Goal: Information Seeking & Learning: Get advice/opinions

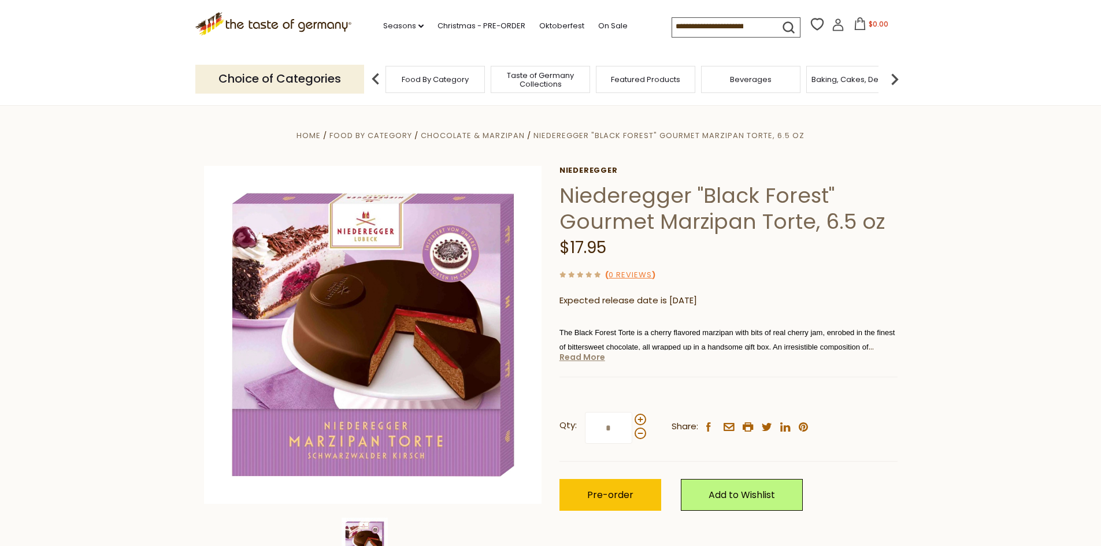
click at [582, 357] on link "Read More" at bounding box center [582, 357] width 46 height 12
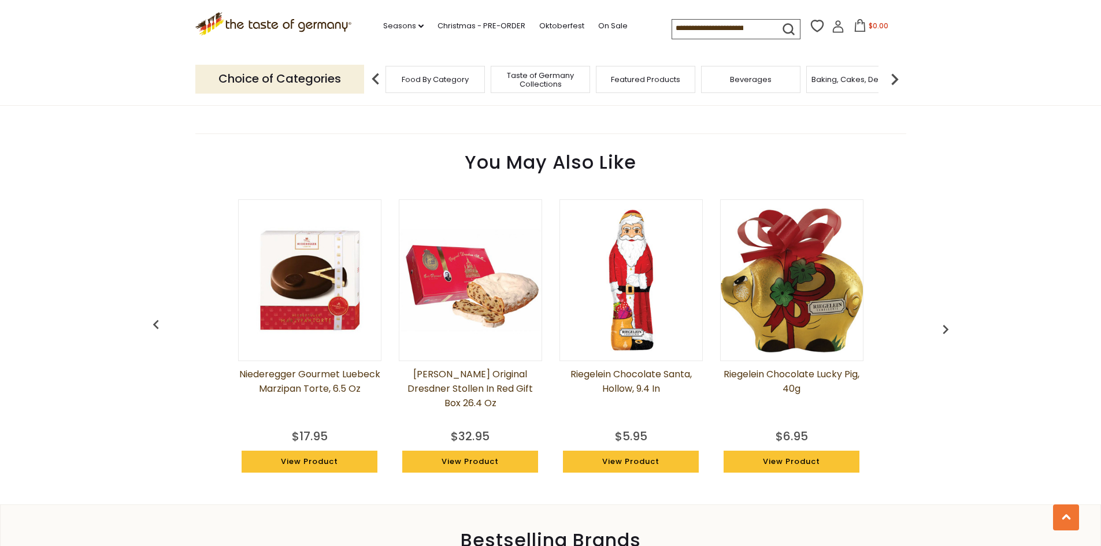
scroll to position [924, 0]
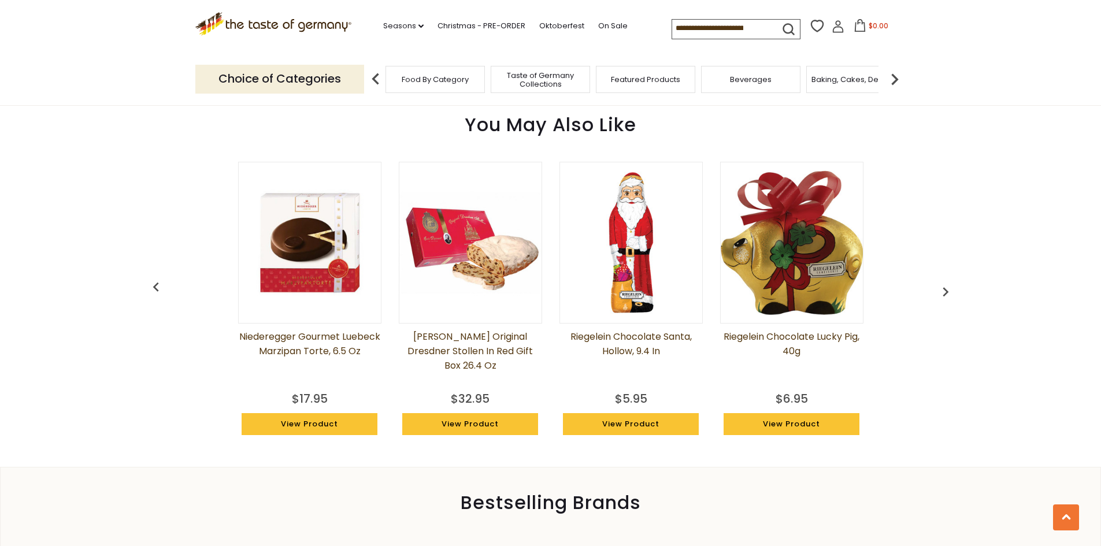
click at [339, 354] on link "Niederegger Gourmet Luebeck Marzipan Torte, 6.5 oz" at bounding box center [309, 358] width 143 height 58
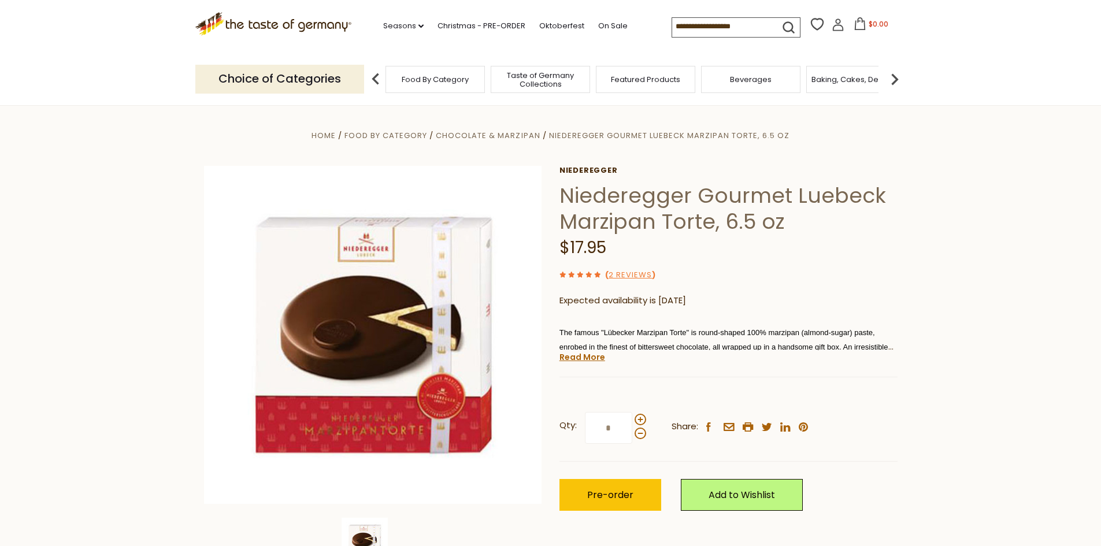
click at [624, 269] on div "( 2 Reviews )" at bounding box center [728, 275] width 338 height 14
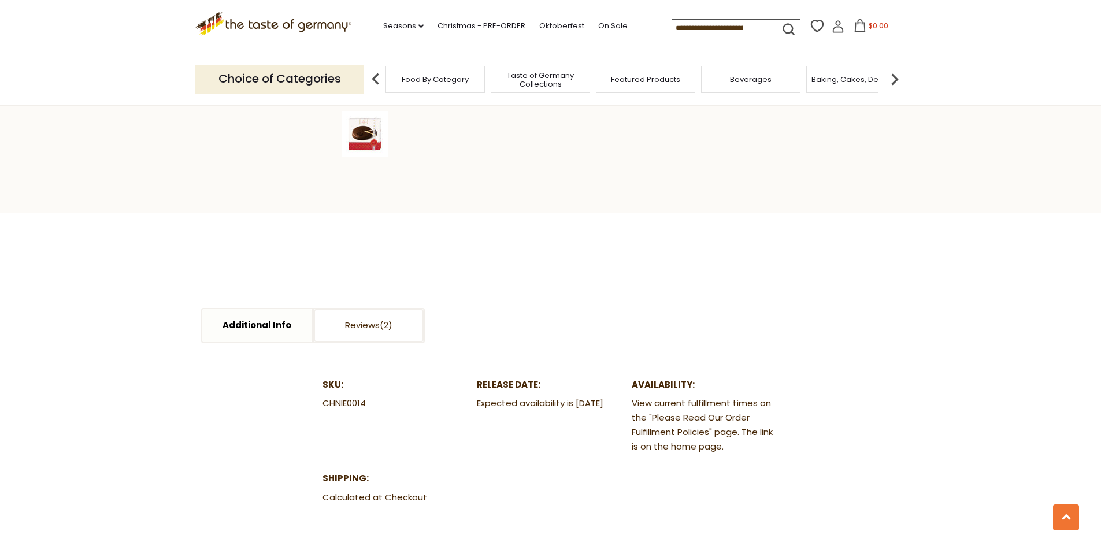
scroll to position [362, 0]
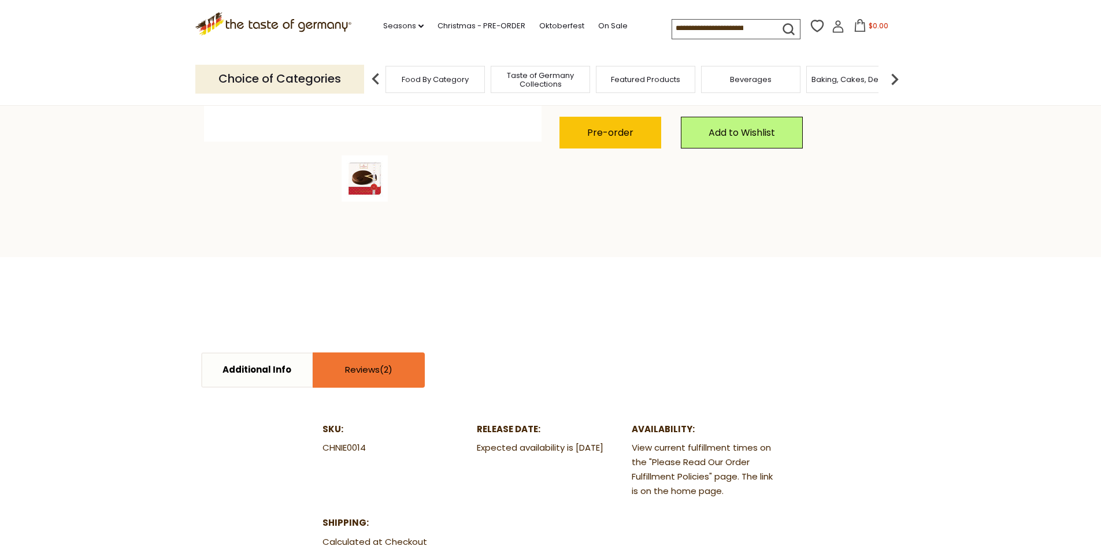
click at [391, 378] on link "Reviews" at bounding box center [369, 370] width 110 height 33
